Goal: Find specific page/section: Find specific page/section

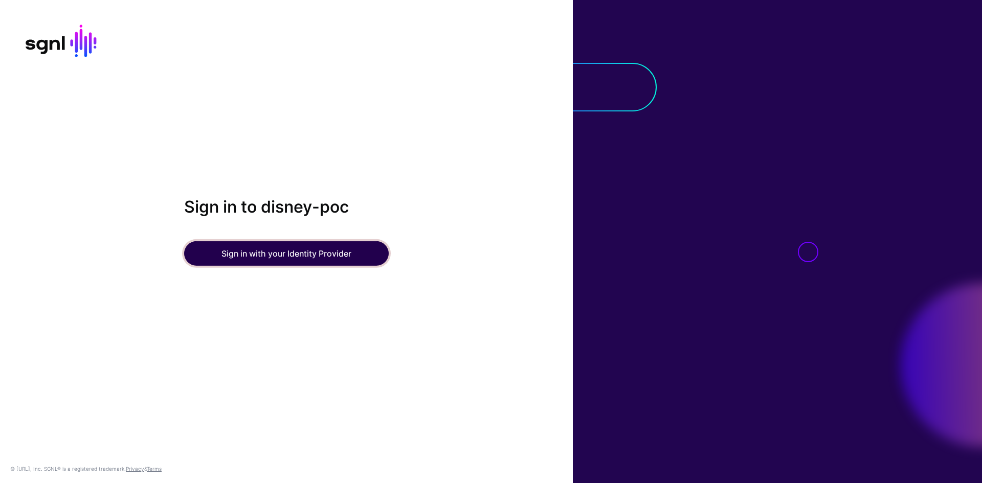
click at [360, 261] on button "Sign in with your Identity Provider" at bounding box center [286, 253] width 205 height 25
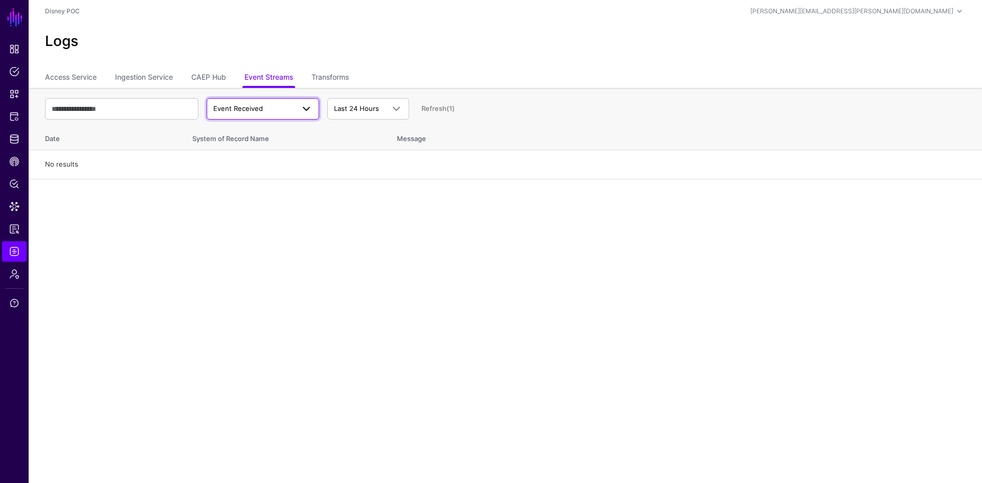
click at [277, 113] on span "Event Received" at bounding box center [253, 109] width 81 height 10
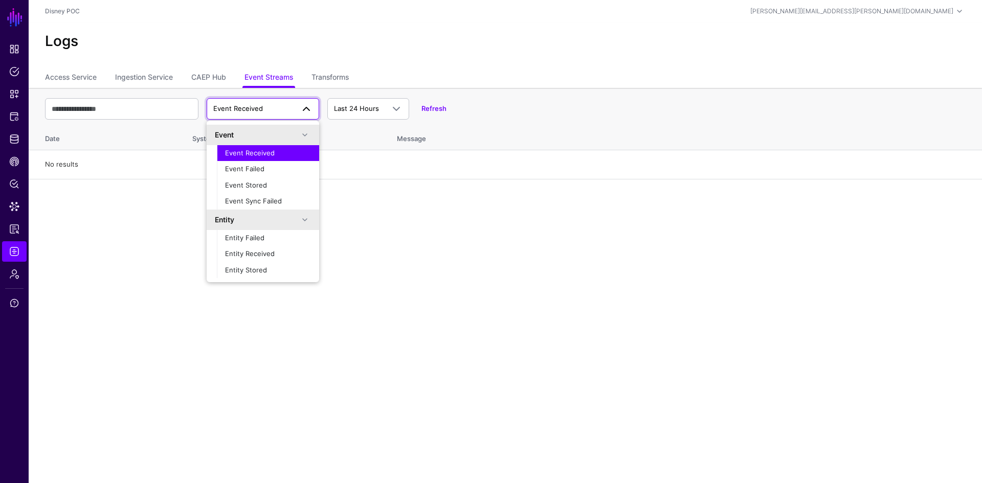
click at [275, 156] on div "Event Received" at bounding box center [268, 153] width 86 height 10
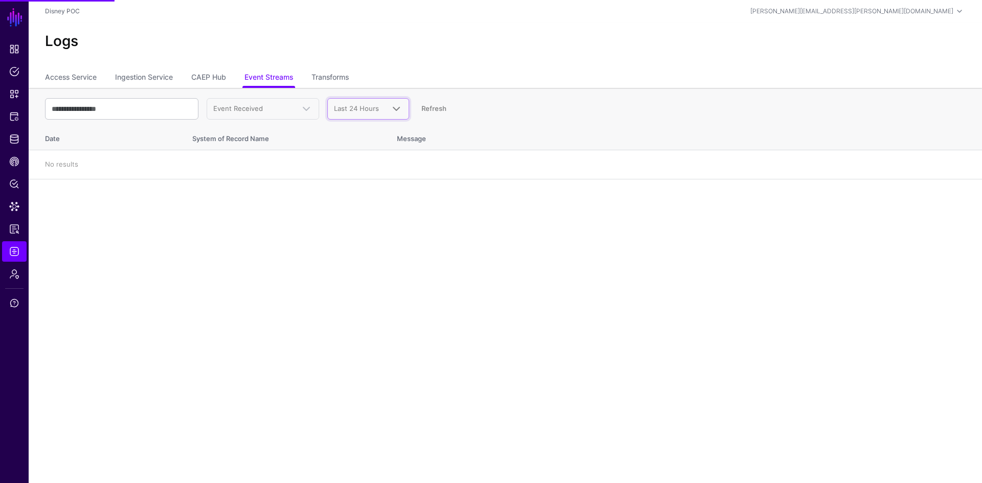
click at [370, 113] on span "Last 24 Hours" at bounding box center [359, 109] width 50 height 10
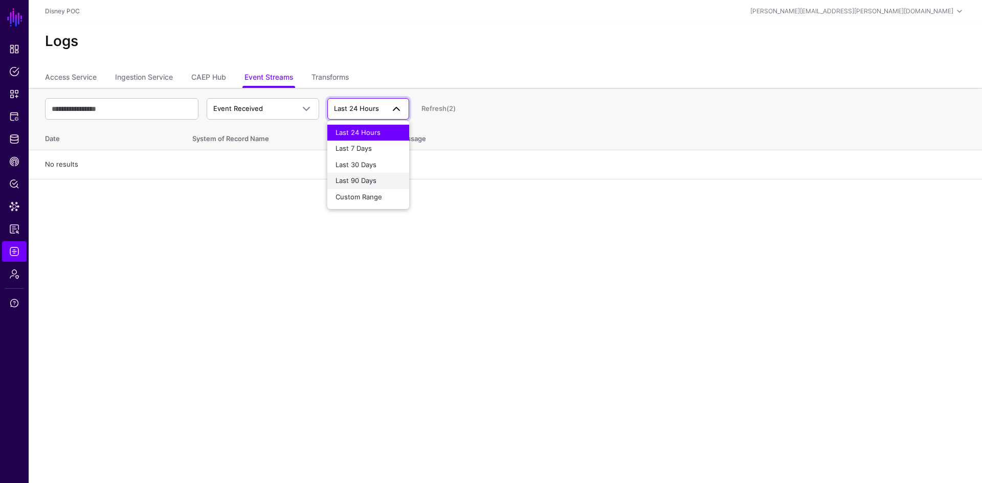
click at [377, 178] on div "Last 90 Days" at bounding box center [367, 181] width 65 height 10
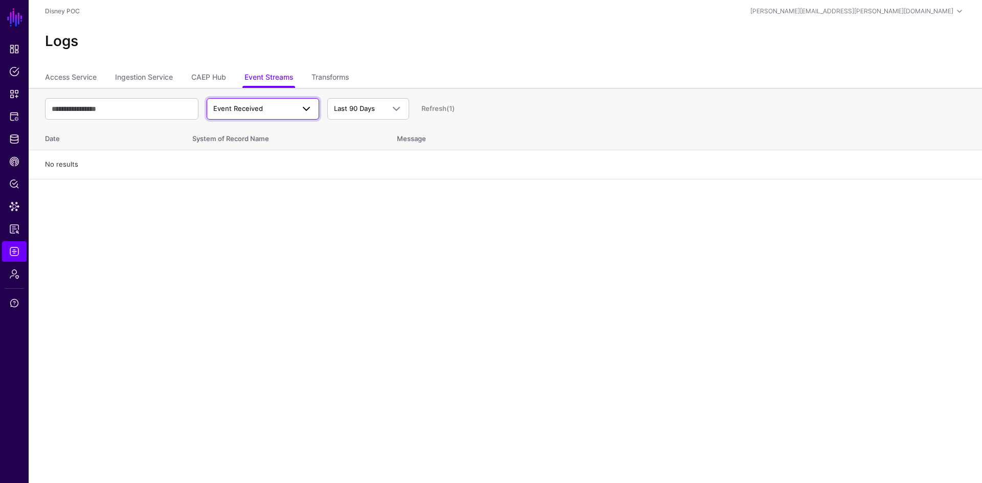
click at [296, 109] on span at bounding box center [303, 109] width 18 height 12
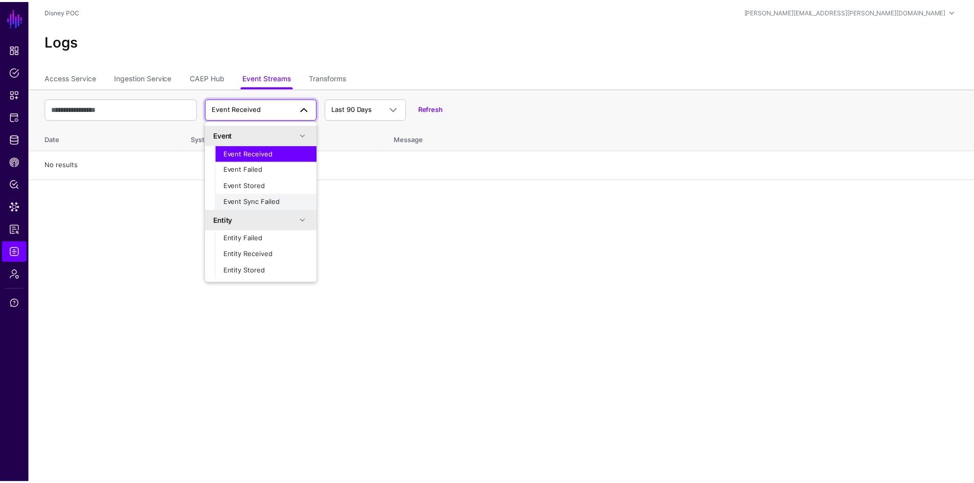
scroll to position [32, 0]
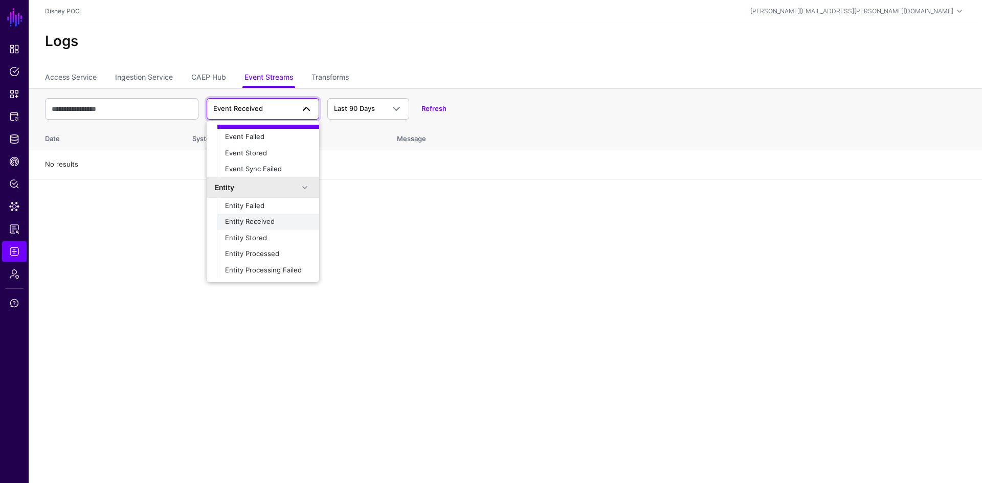
click at [272, 221] on span "Entity Received" at bounding box center [250, 221] width 50 height 8
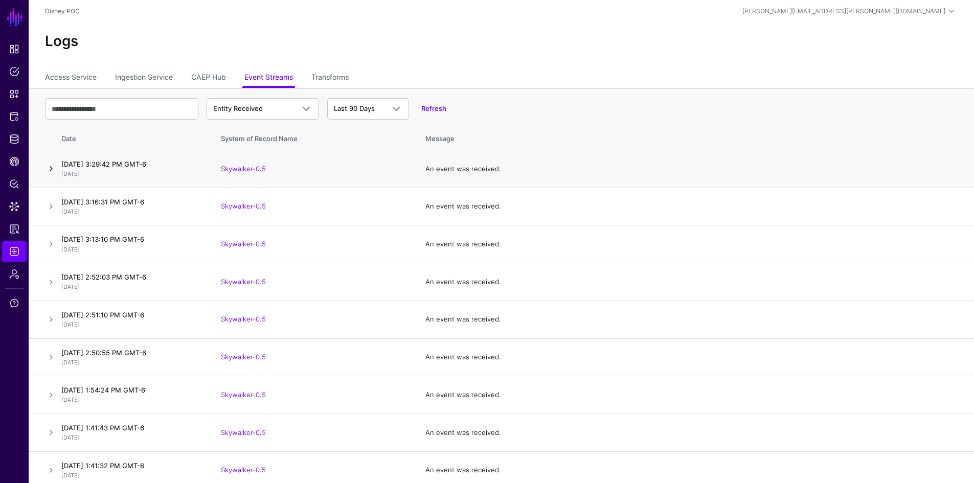
click at [53, 170] on link at bounding box center [51, 169] width 12 height 12
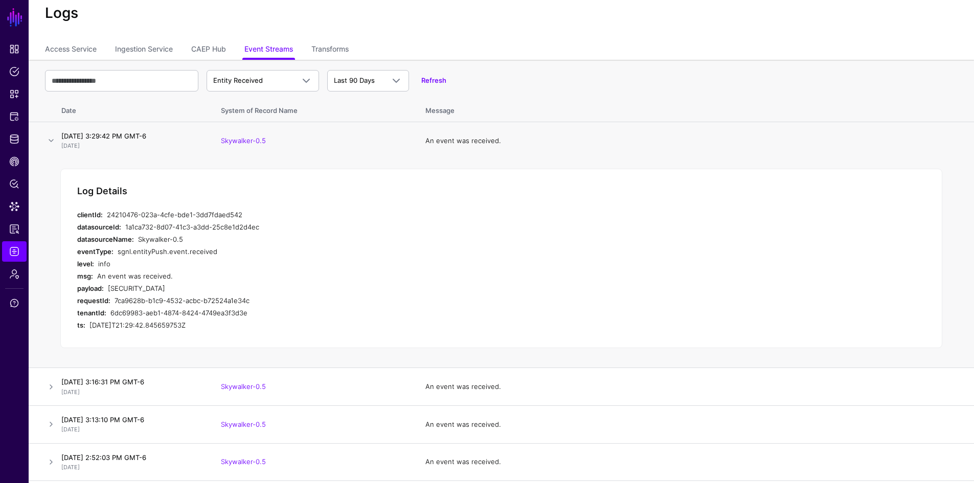
scroll to position [29, 0]
drag, startPoint x: 107, startPoint y: 290, endPoint x: 166, endPoint y: 372, distance: 100.9
click at [166, 294] on div "payload: eyJhbGciOiJIUzI1NiIsInR5cCI6InNlY2V2ZW50K2p3dCJ9.eyJpc3MiOiJodHRwczovL…" at bounding box center [281, 287] width 409 height 12
